Goal: Information Seeking & Learning: Check status

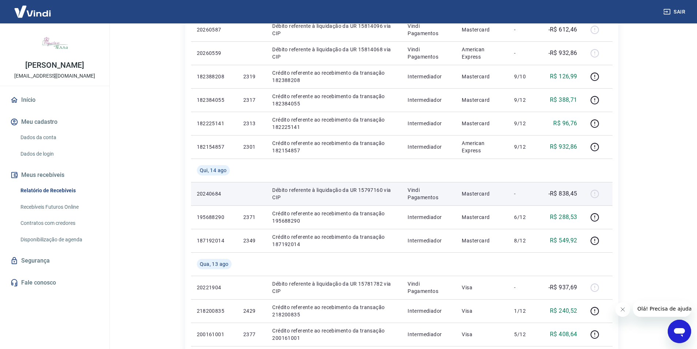
scroll to position [402, 0]
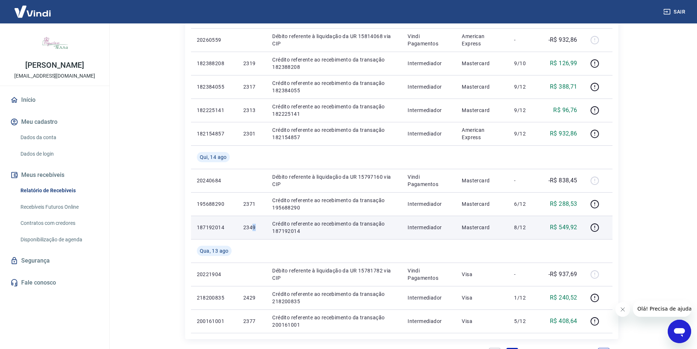
click at [253, 227] on p "2349" at bounding box center [251, 226] width 17 height 7
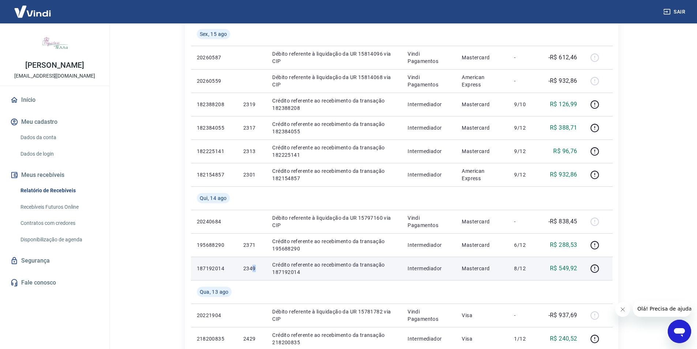
scroll to position [366, 0]
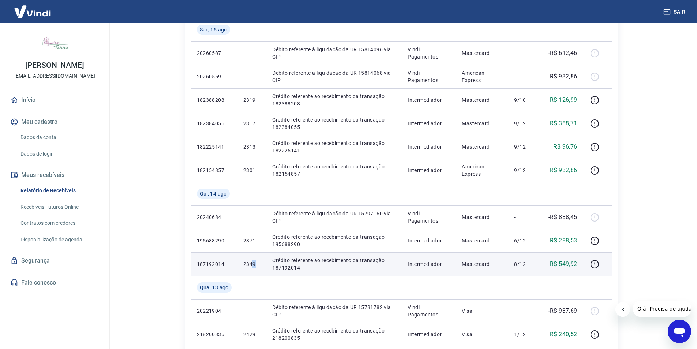
click at [257, 254] on td "2349" at bounding box center [251, 263] width 29 height 23
drag, startPoint x: 258, startPoint y: 264, endPoint x: 197, endPoint y: 266, distance: 61.1
click at [197, 266] on tr "187192014 2349 Crédito referente ao recebimento da transação 187192014 Intermed…" at bounding box center [401, 263] width 421 height 23
click at [261, 262] on td "2349" at bounding box center [251, 263] width 29 height 23
drag, startPoint x: 256, startPoint y: 261, endPoint x: 194, endPoint y: 263, distance: 61.8
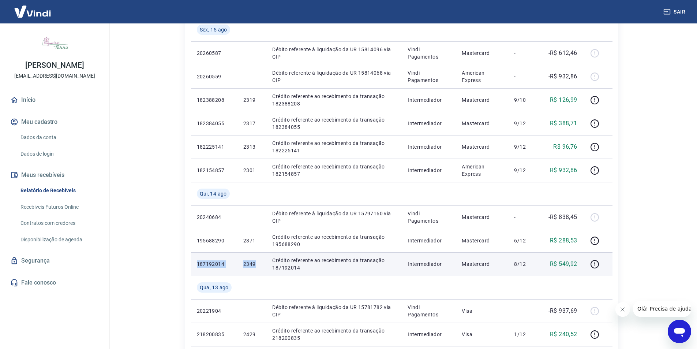
click at [195, 263] on tr "187192014 2349 Crédito referente ao recebimento da transação 187192014 Intermed…" at bounding box center [401, 263] width 421 height 23
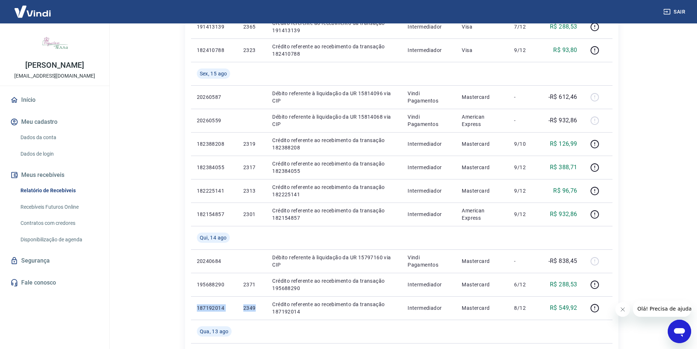
scroll to position [256, 0]
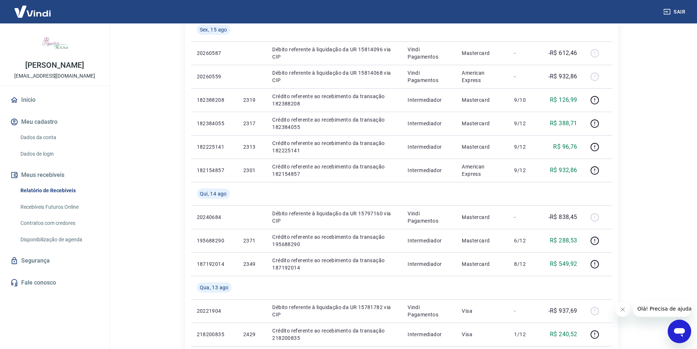
scroll to position [402, 0]
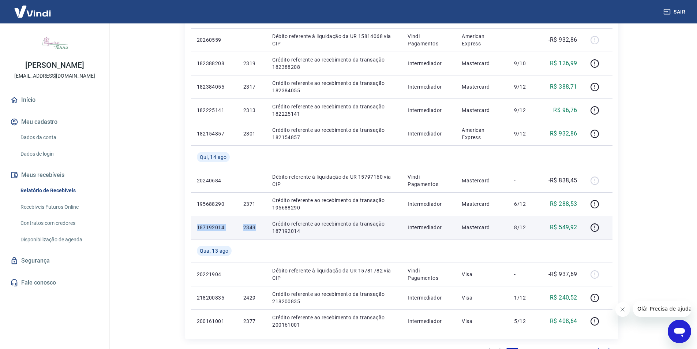
drag, startPoint x: 259, startPoint y: 226, endPoint x: 194, endPoint y: 227, distance: 64.8
click at [194, 227] on tr "187192014 2349 Crédito referente ao recebimento da transação 187192014 Intermed…" at bounding box center [401, 226] width 421 height 23
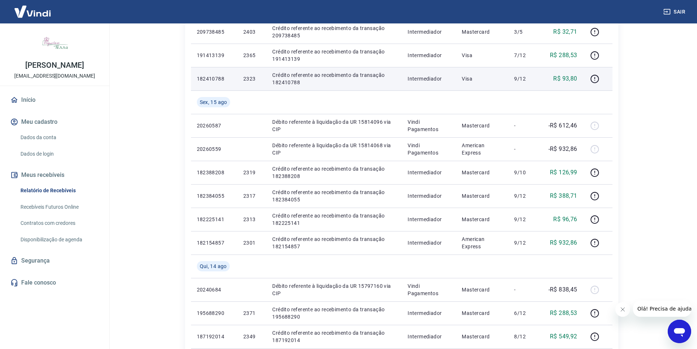
scroll to position [293, 0]
